Goal: Information Seeking & Learning: Understand process/instructions

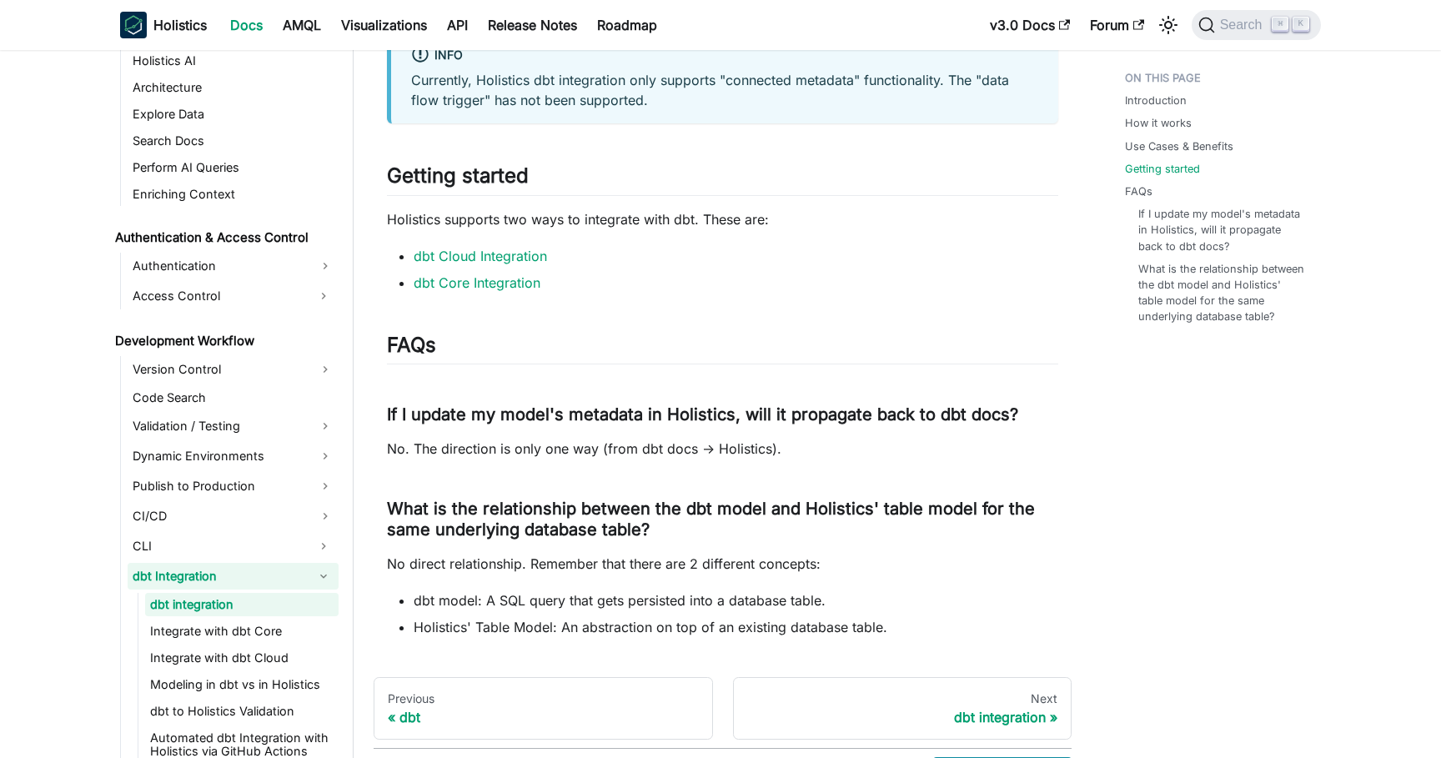
scroll to position [1591, 0]
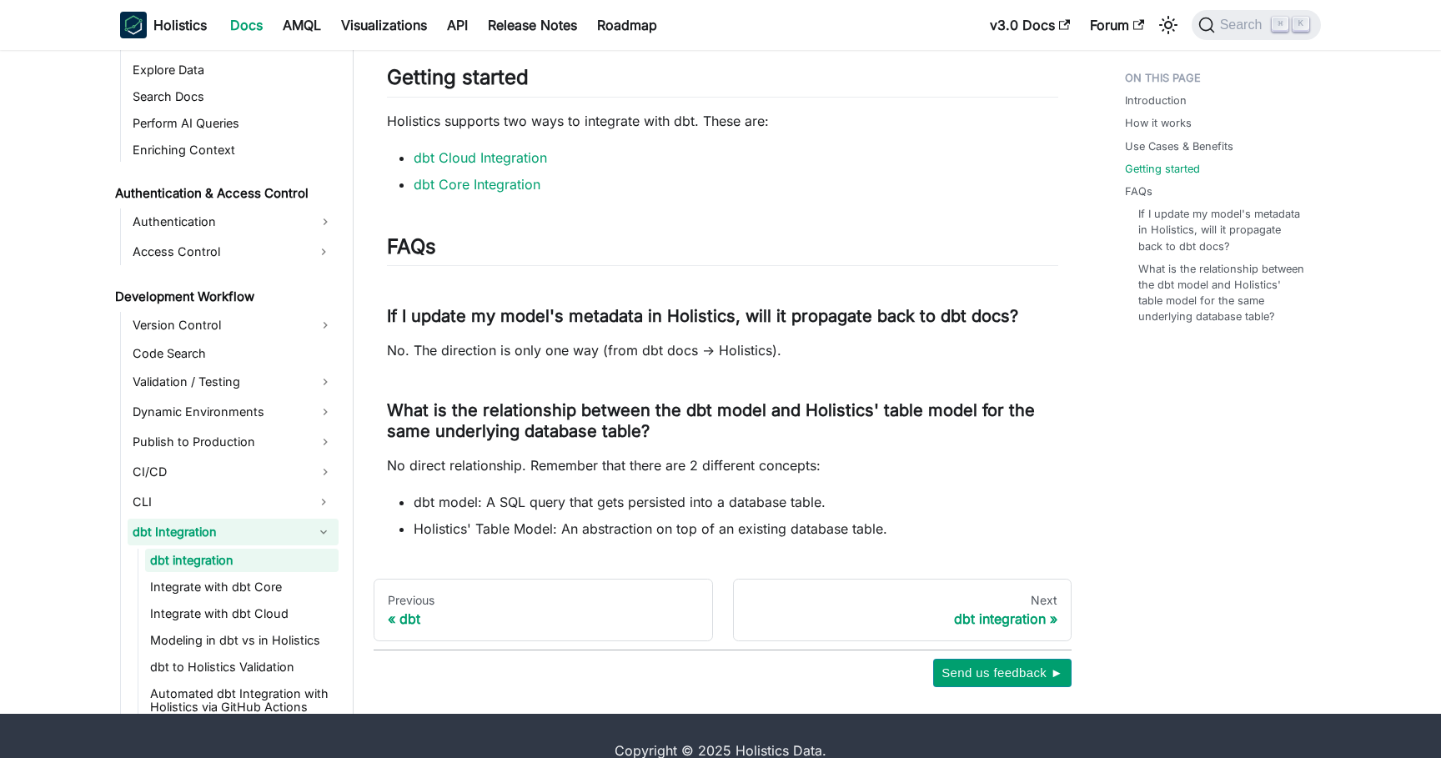
click at [943, 266] on h2 "FAQs ​" at bounding box center [722, 250] width 671 height 32
click at [437, 189] on link "dbt Core Integration" at bounding box center [477, 184] width 127 height 17
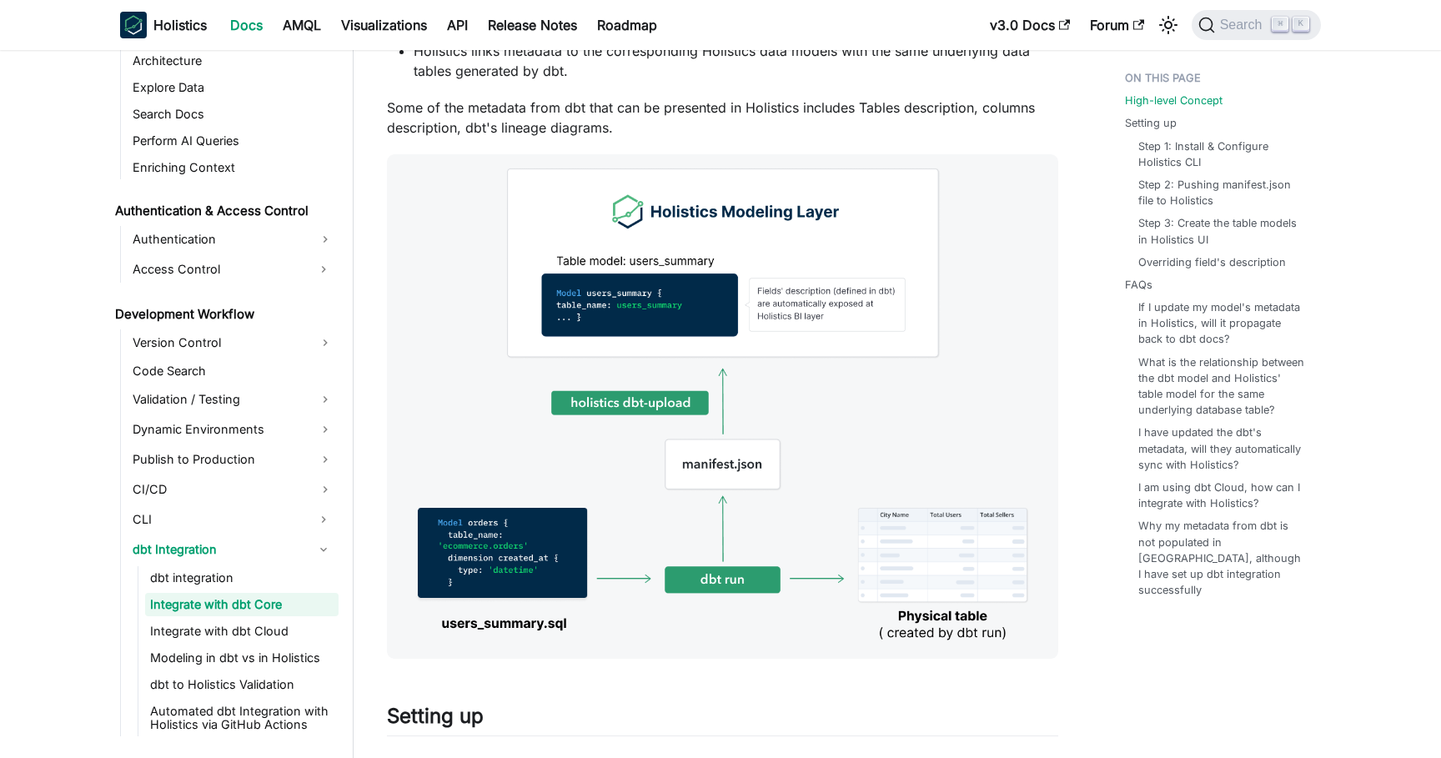
scroll to position [269, 0]
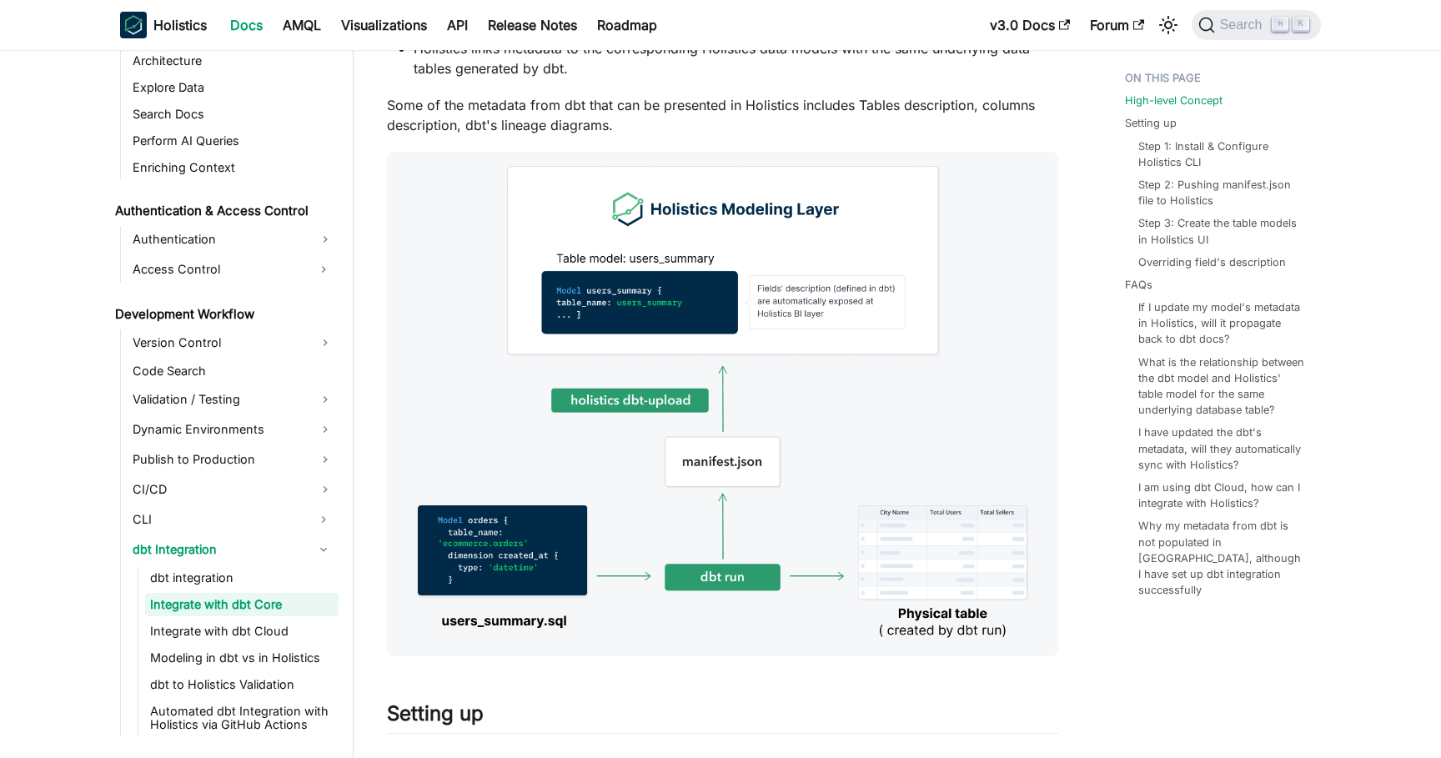
click at [661, 326] on img at bounding box center [722, 404] width 671 height 505
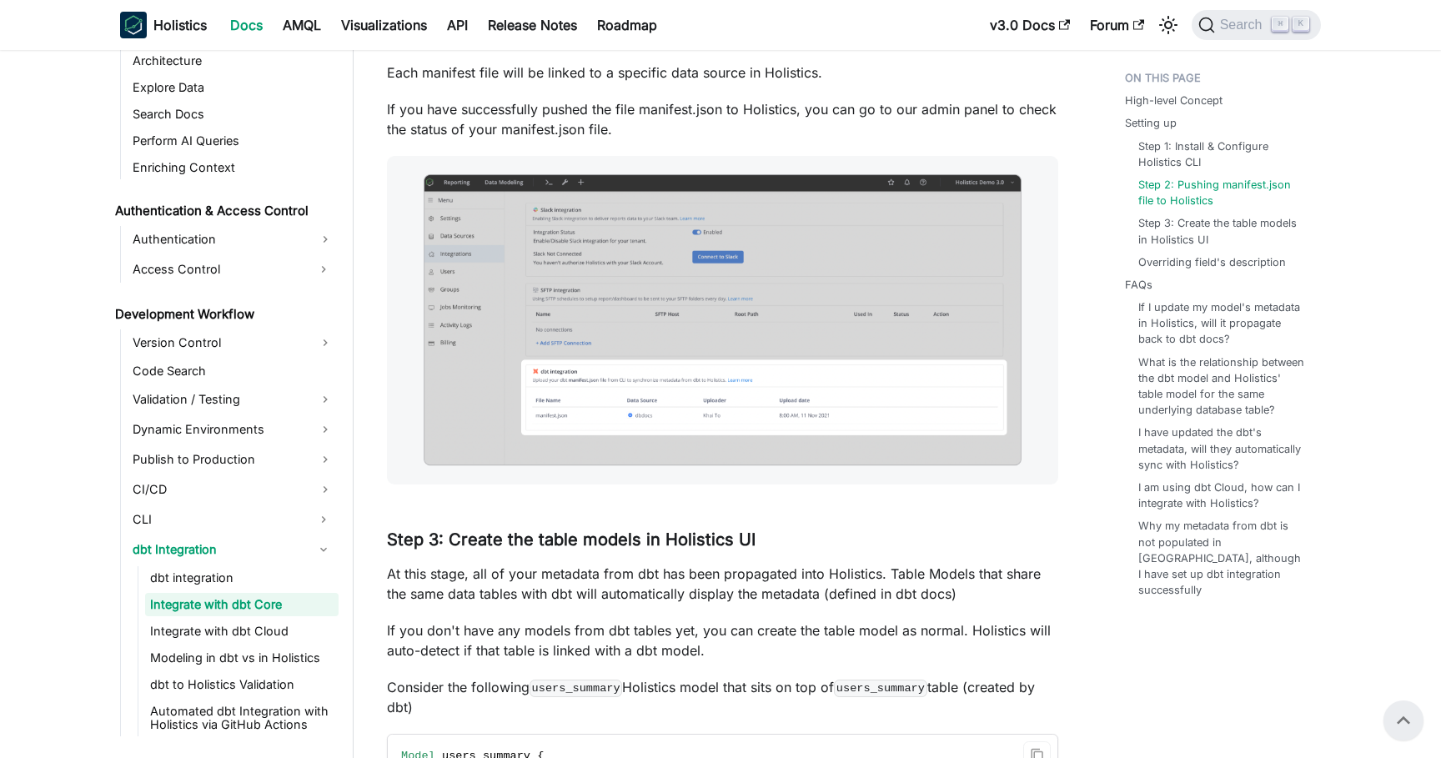
scroll to position [1555, 0]
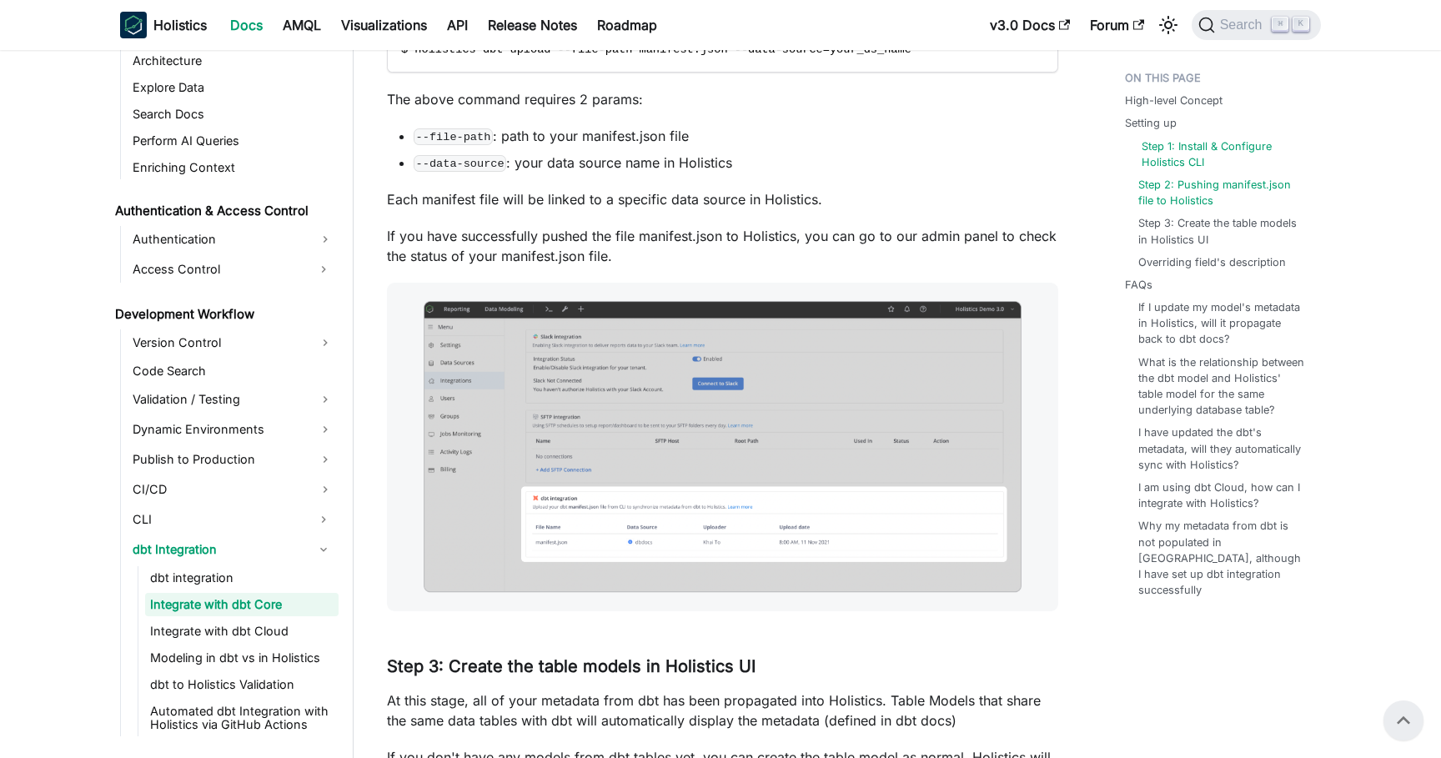
click at [1194, 158] on link "Step 1: Install & Configure Holistics CLI" at bounding box center [1225, 154] width 166 height 32
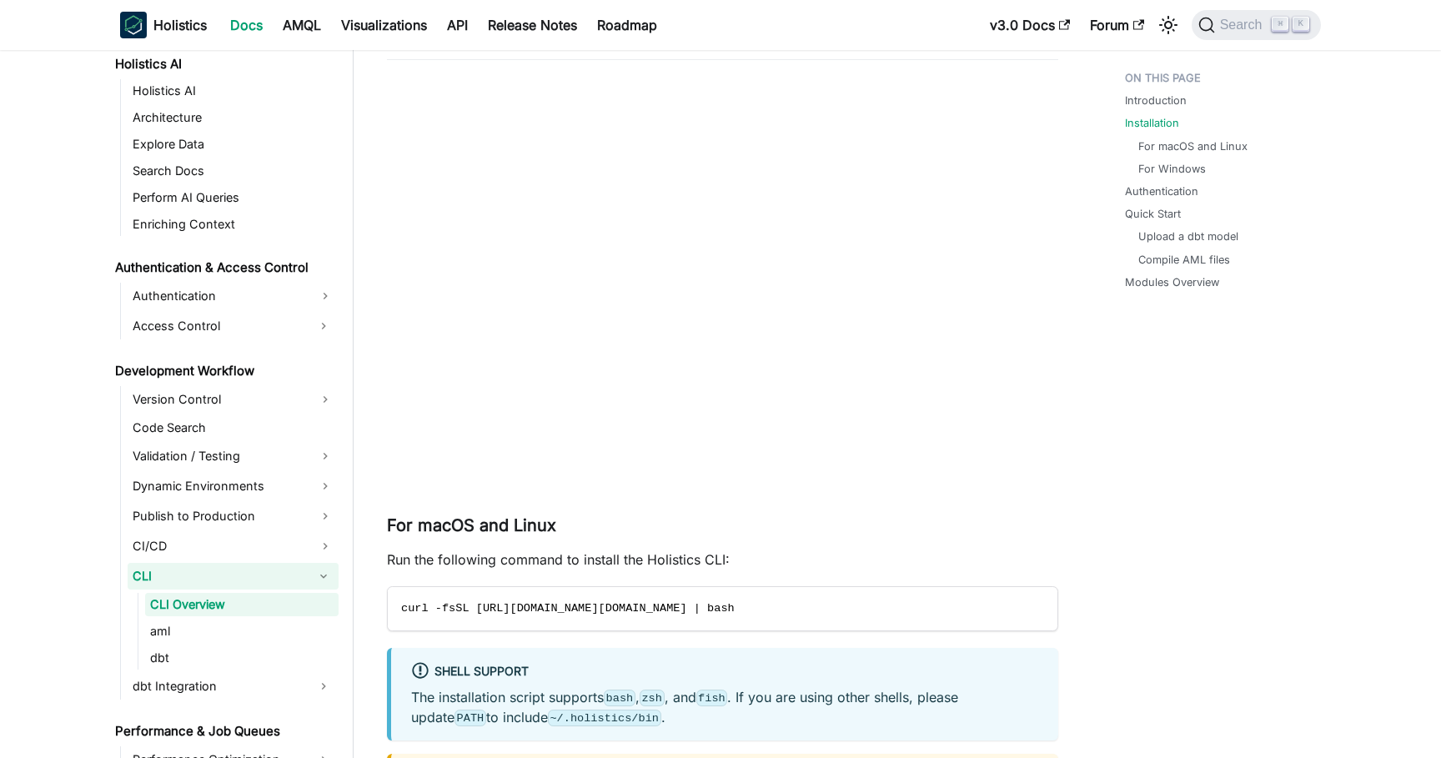
scroll to position [470, 0]
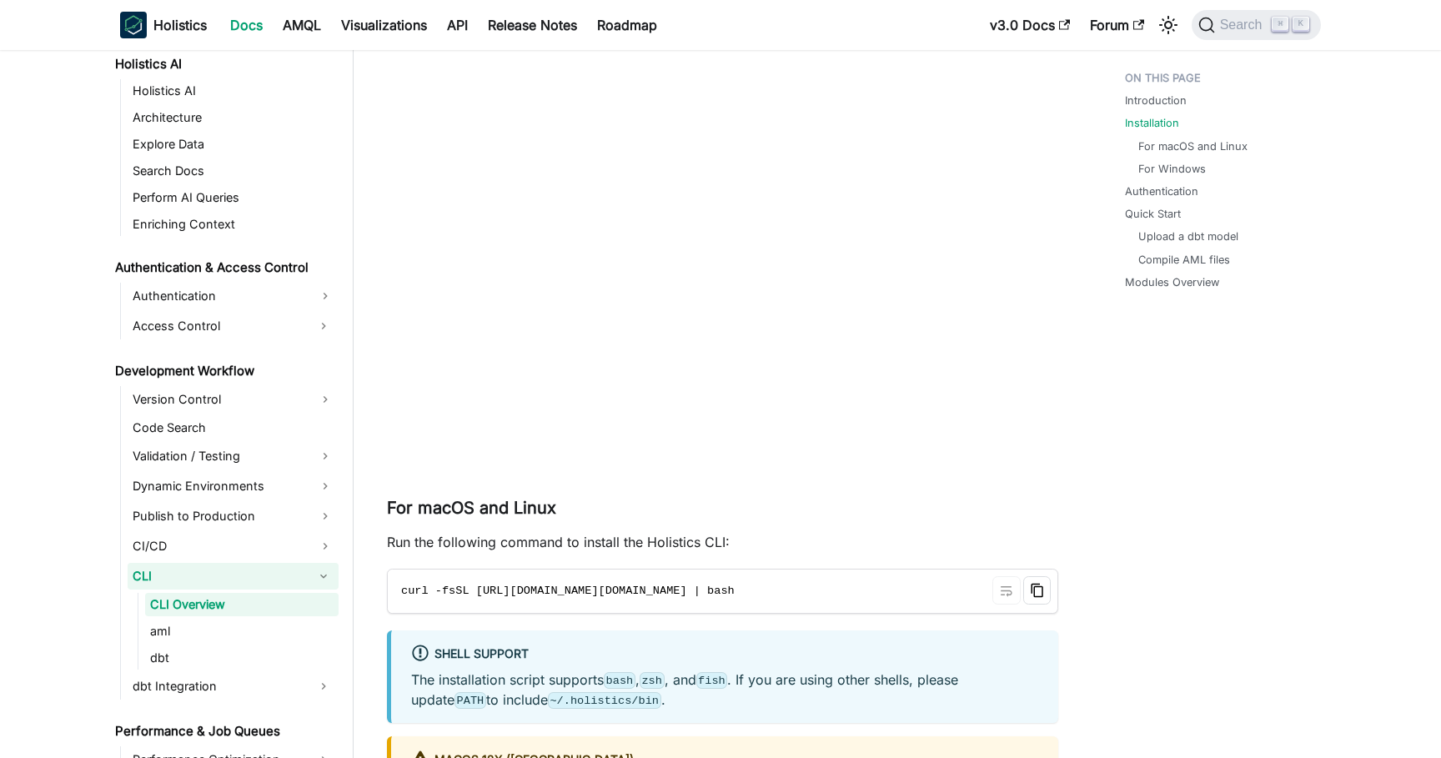
click at [1033, 592] on icon "Copy code to clipboard" at bounding box center [1037, 591] width 12 height 14
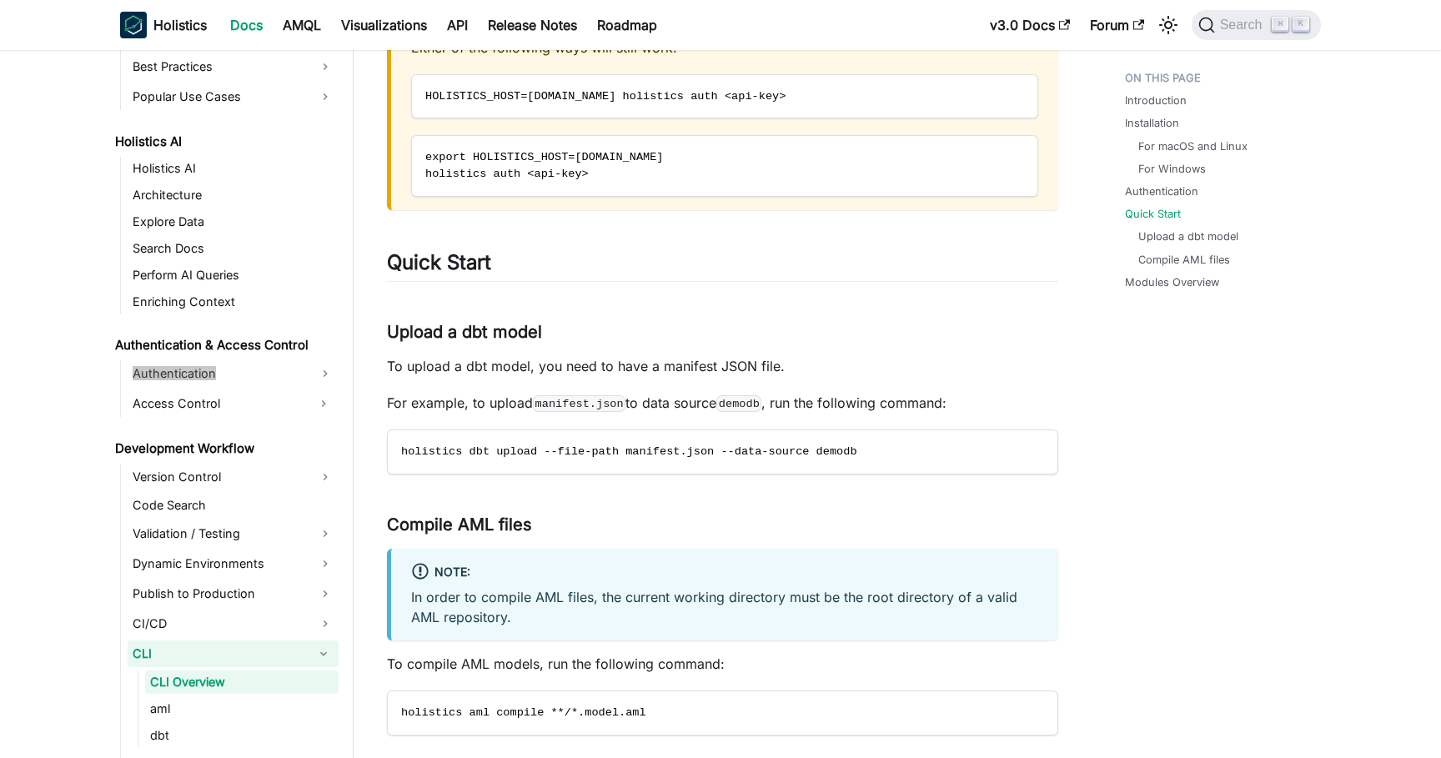
scroll to position [2339, 0]
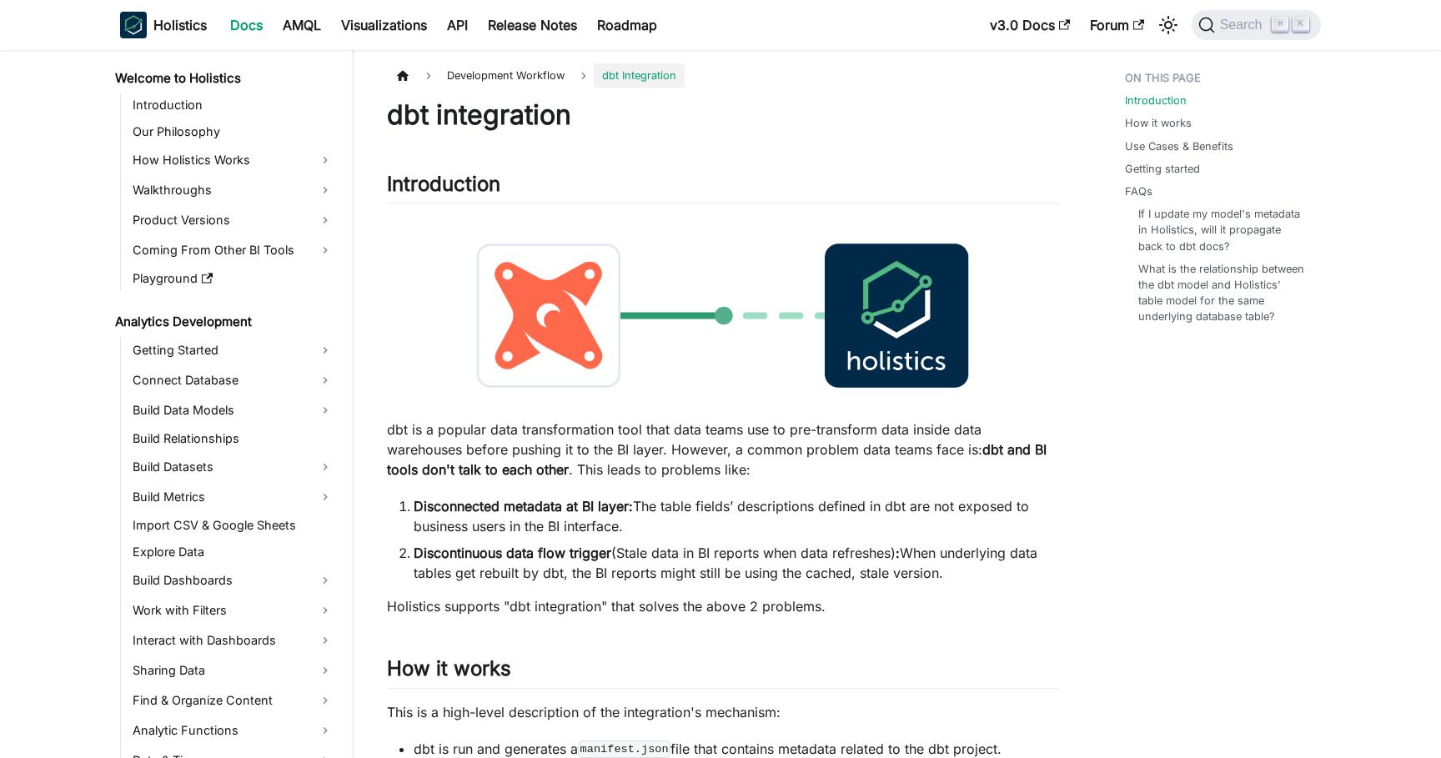
scroll to position [888, 0]
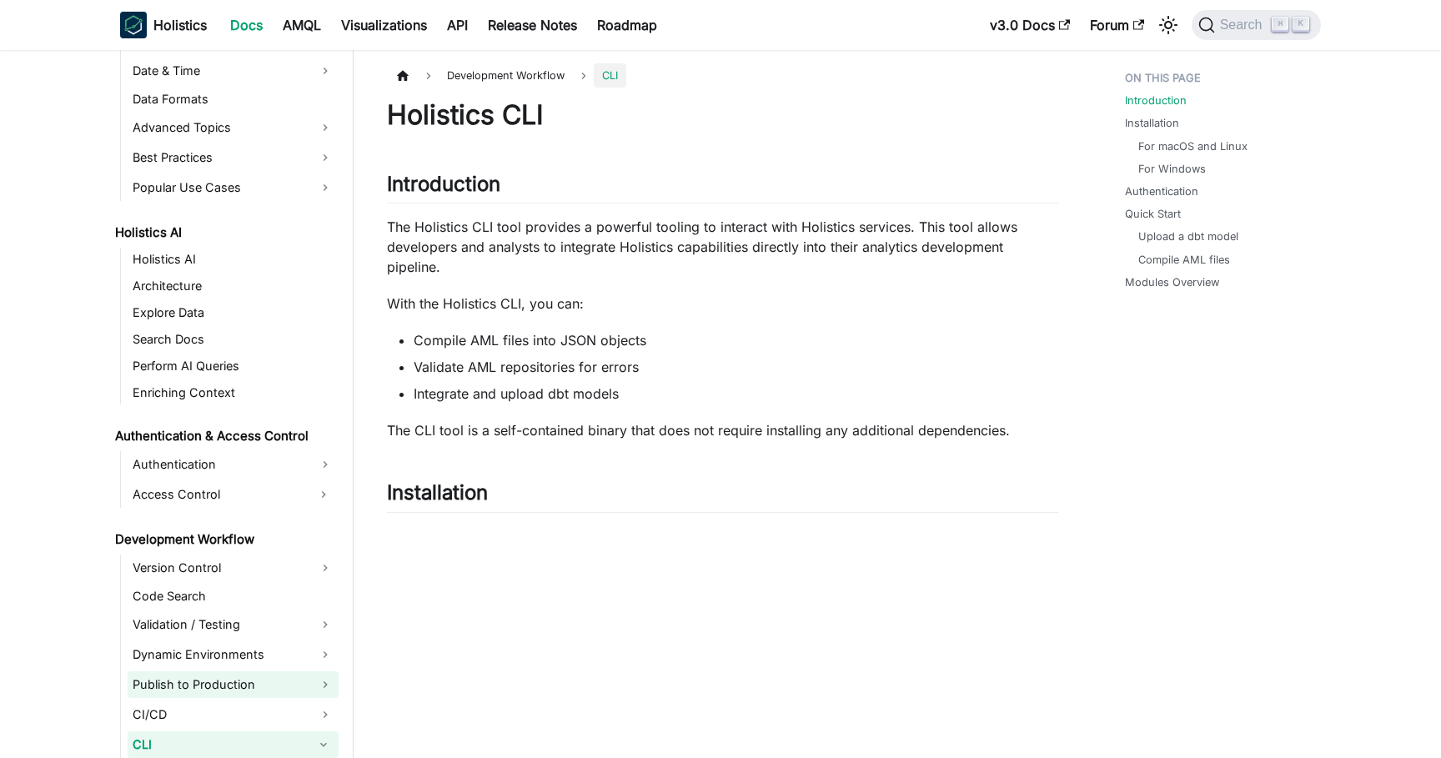
scroll to position [651, 0]
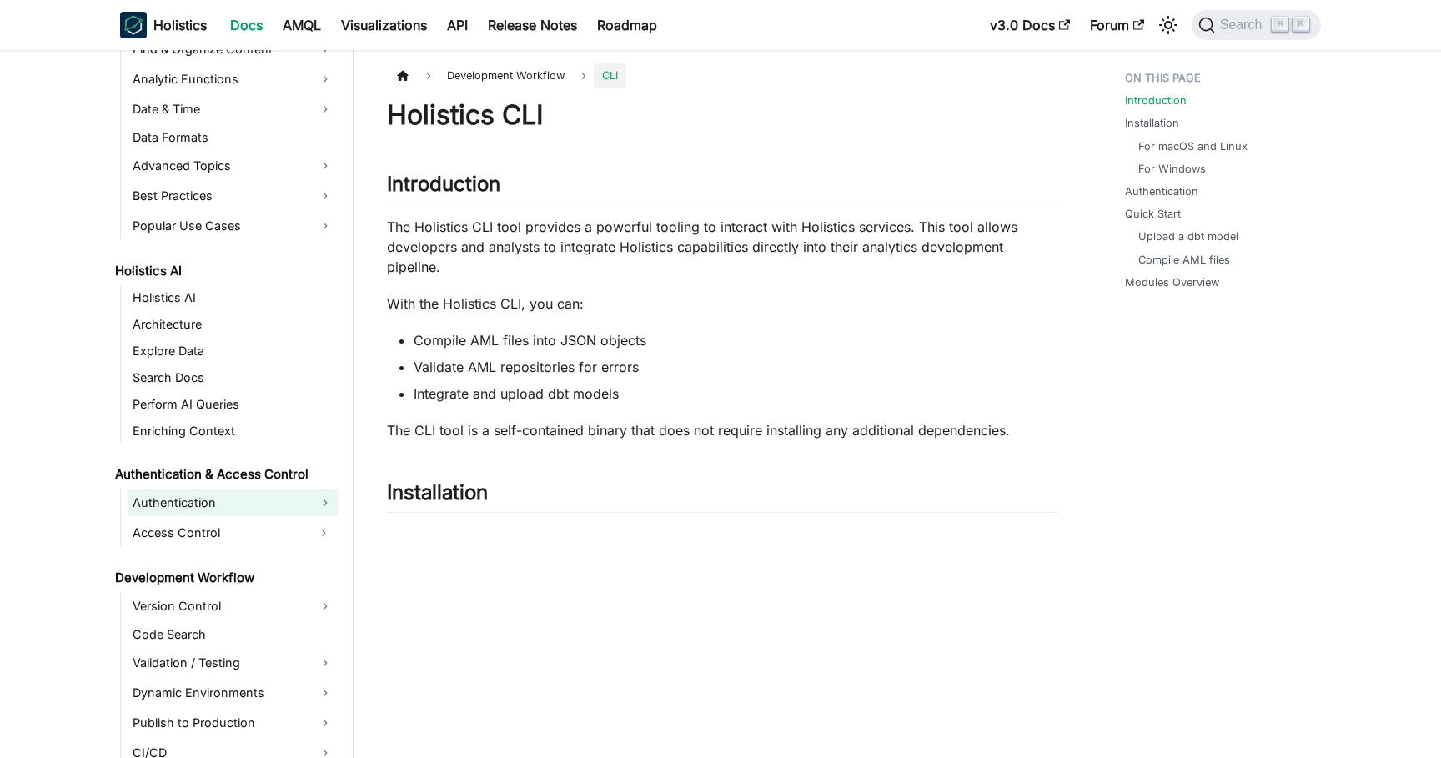
click at [239, 504] on link "Authentication" at bounding box center [233, 503] width 211 height 27
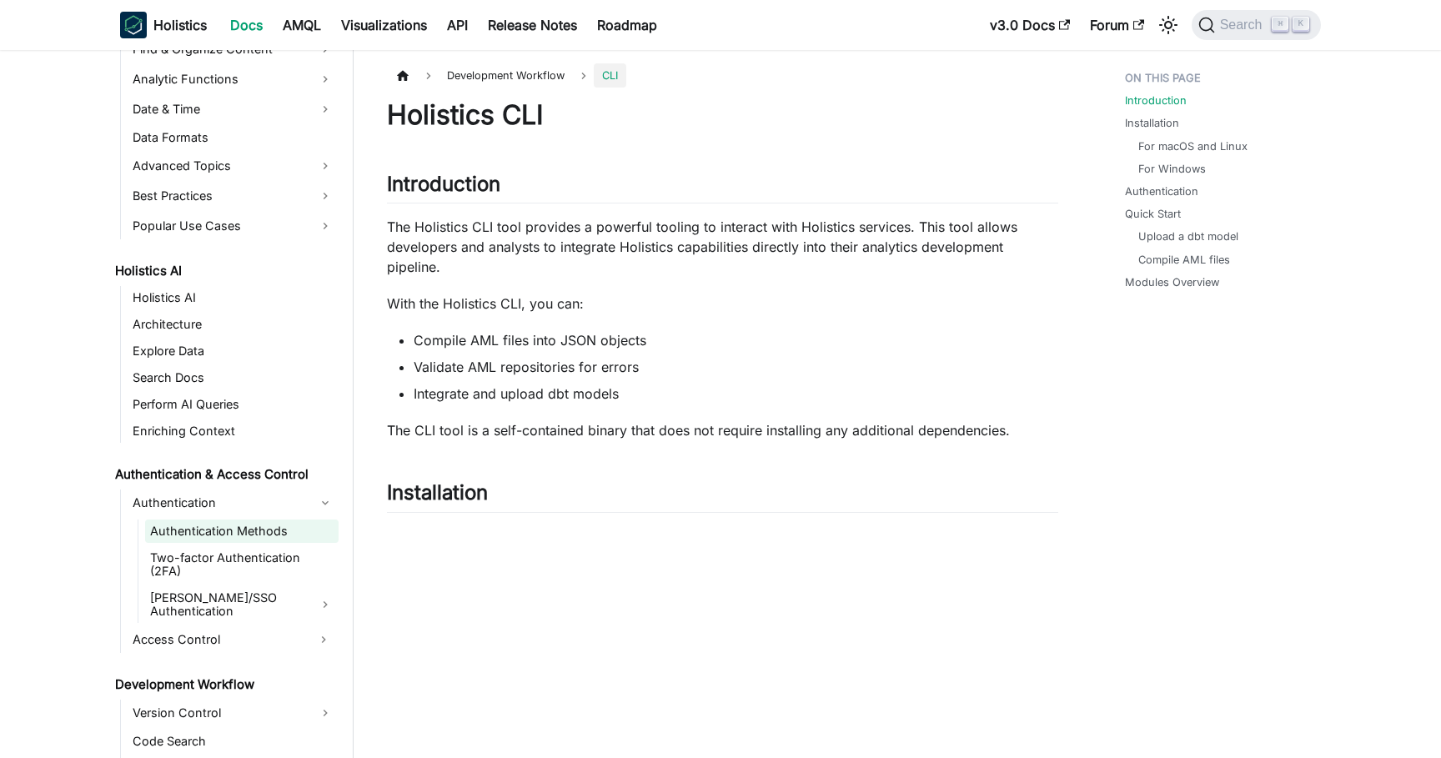
click at [235, 527] on link "Authentication Methods" at bounding box center [242, 531] width 194 height 23
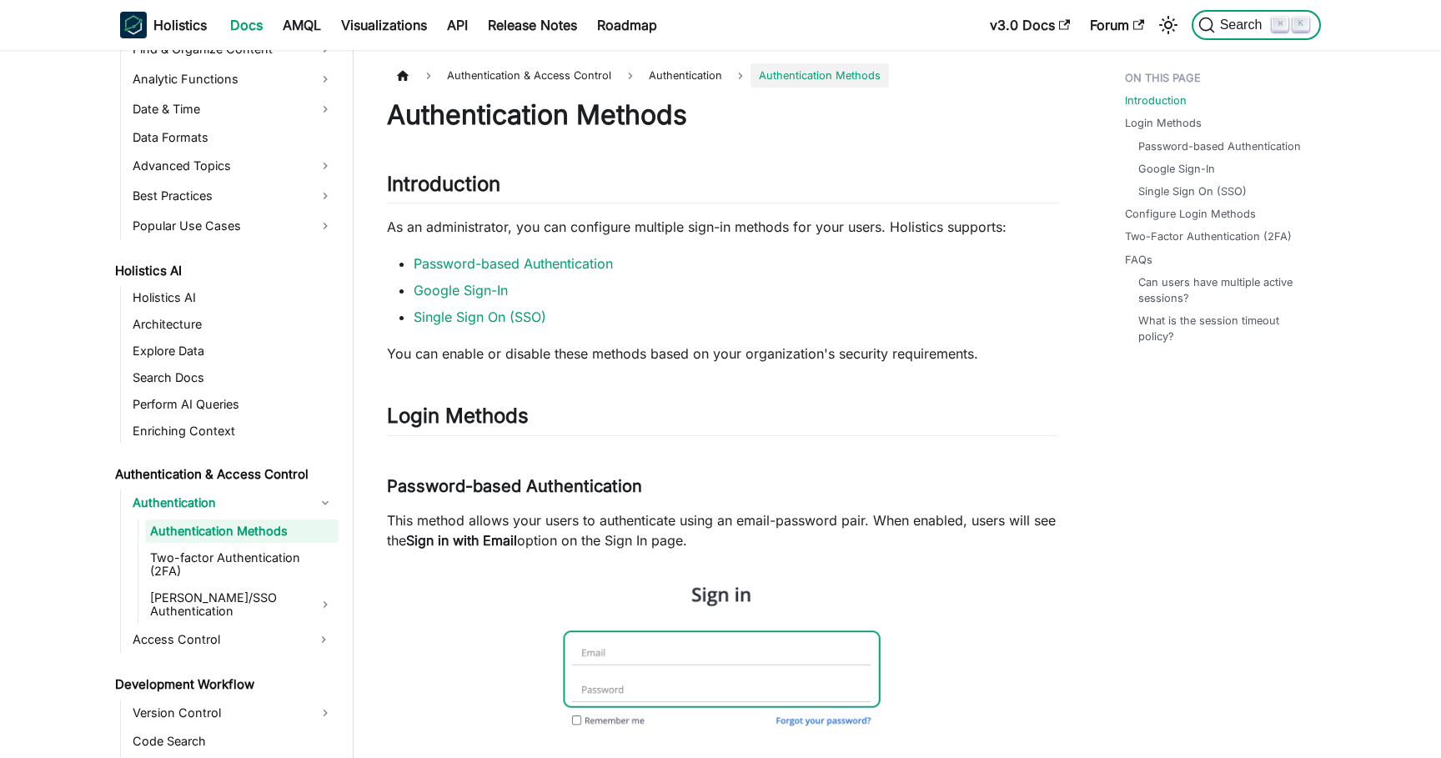
click at [1224, 28] on span "Search" at bounding box center [1244, 25] width 58 height 15
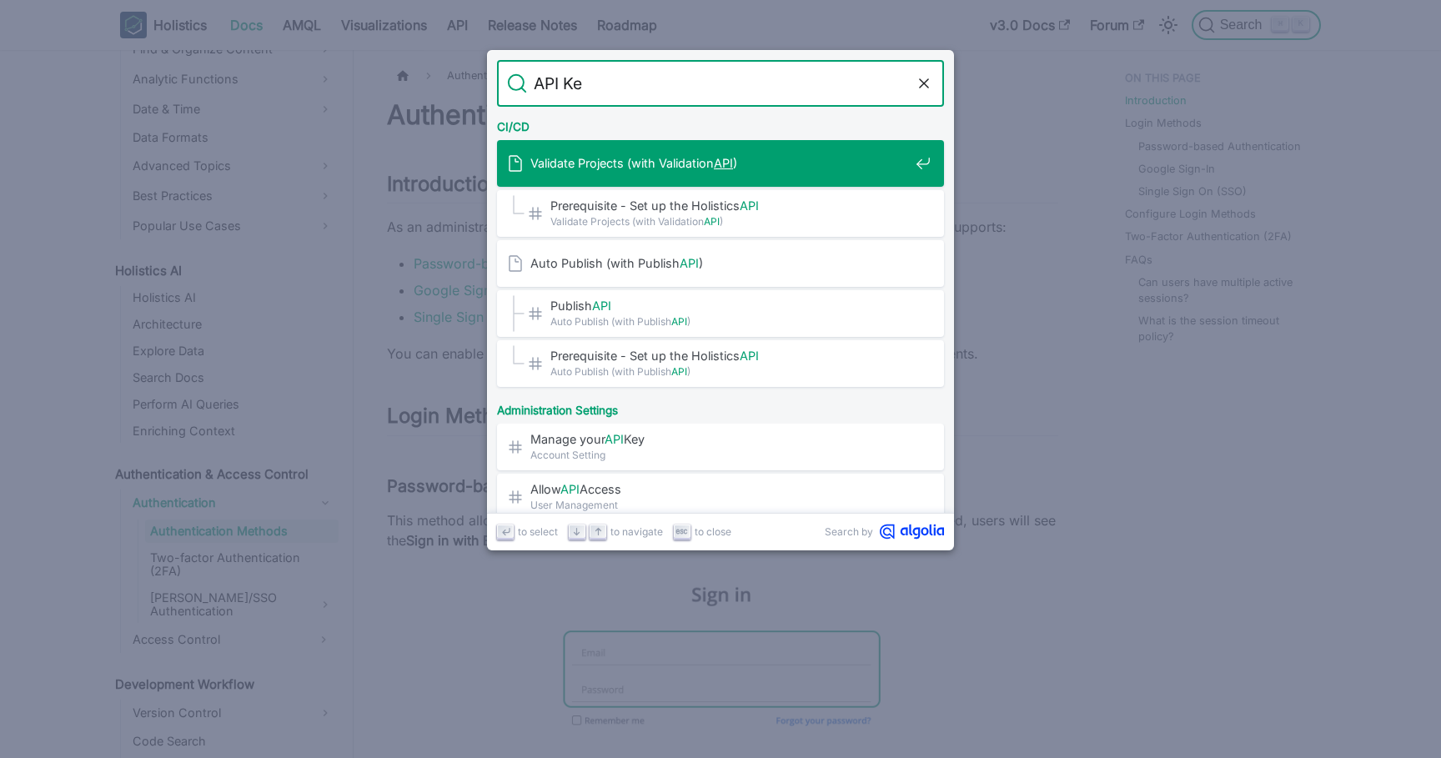
type input "API Key"
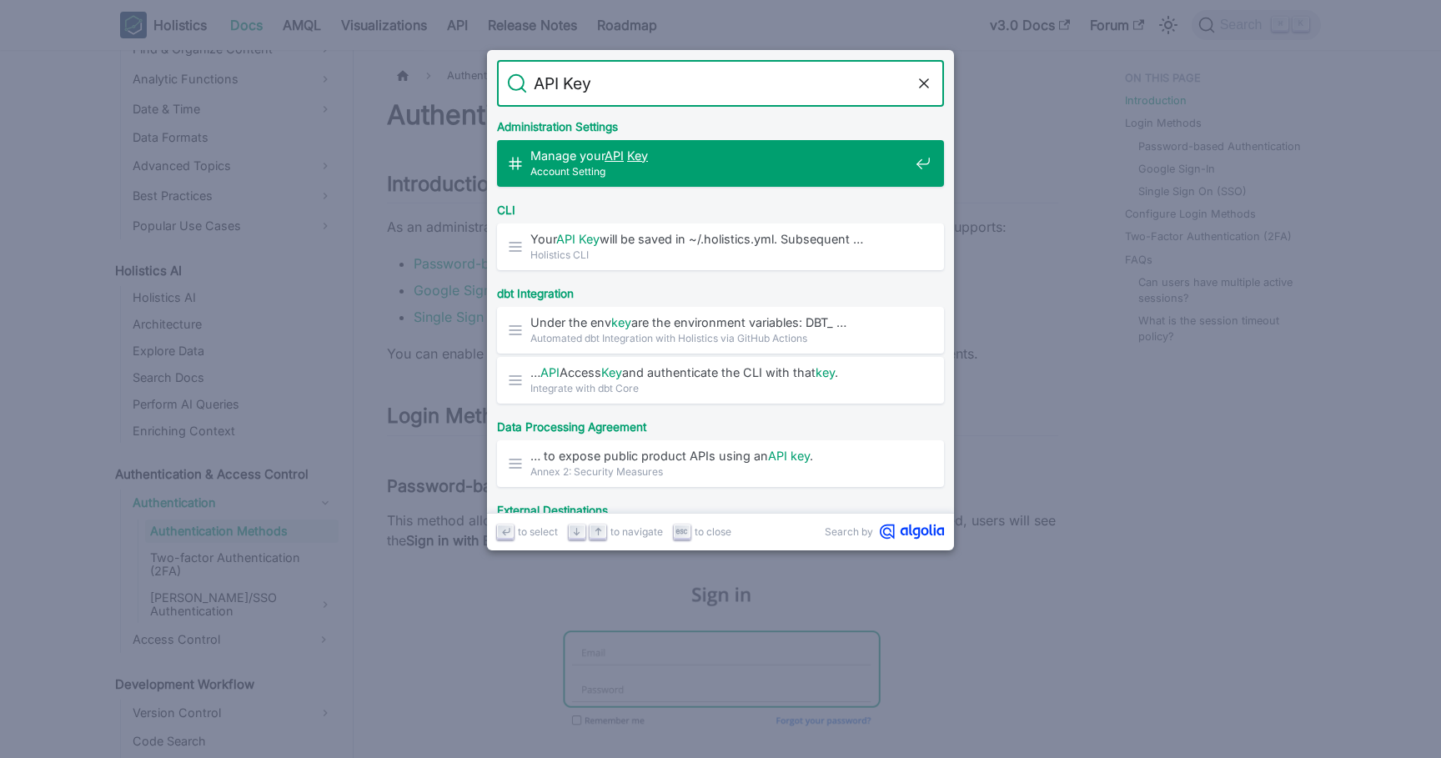
click at [788, 168] on span "Account Setting" at bounding box center [719, 171] width 379 height 16
